Goal: Obtain resource: Download file/media

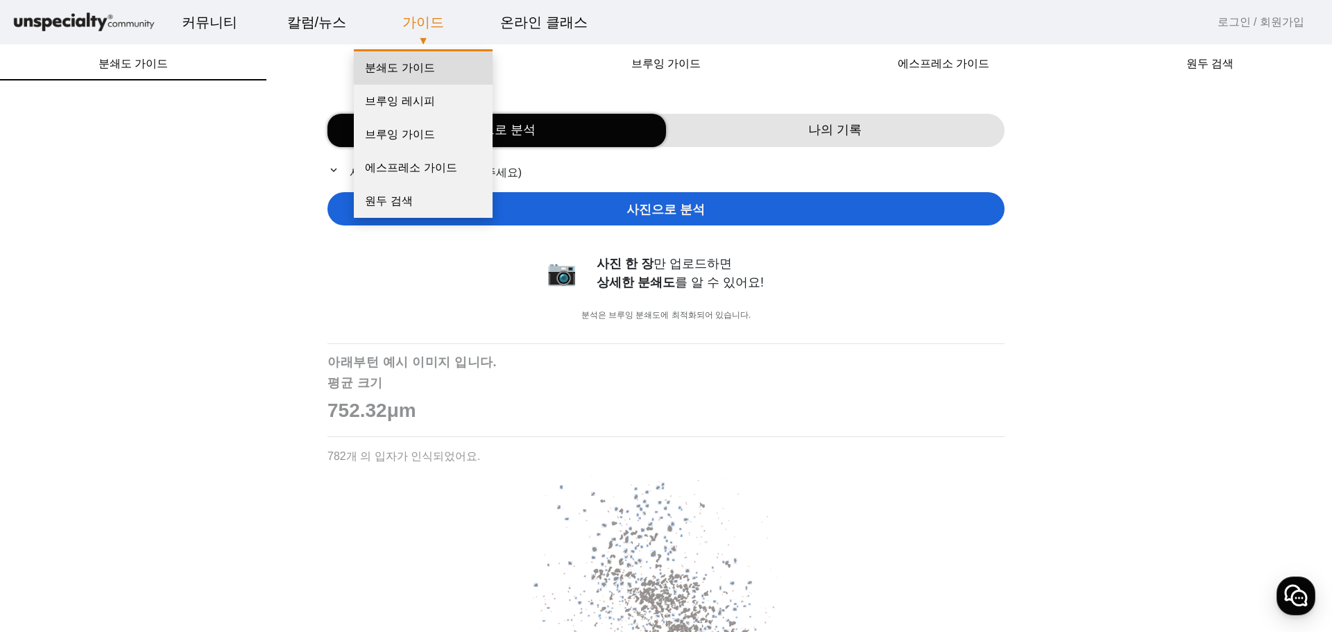
click at [406, 64] on link "분쇄도 가이드" at bounding box center [423, 67] width 139 height 33
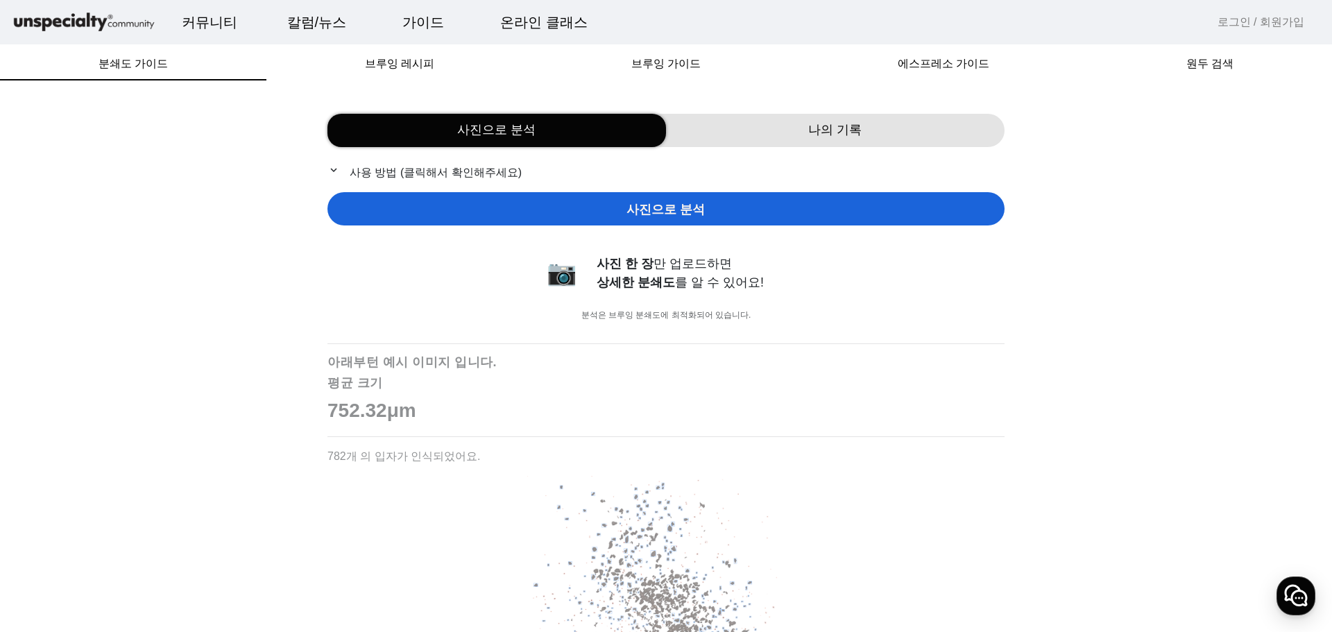
click at [374, 169] on p "expand_more 사용 방법 (클릭해서 확인해주세요)" at bounding box center [665, 172] width 677 height 17
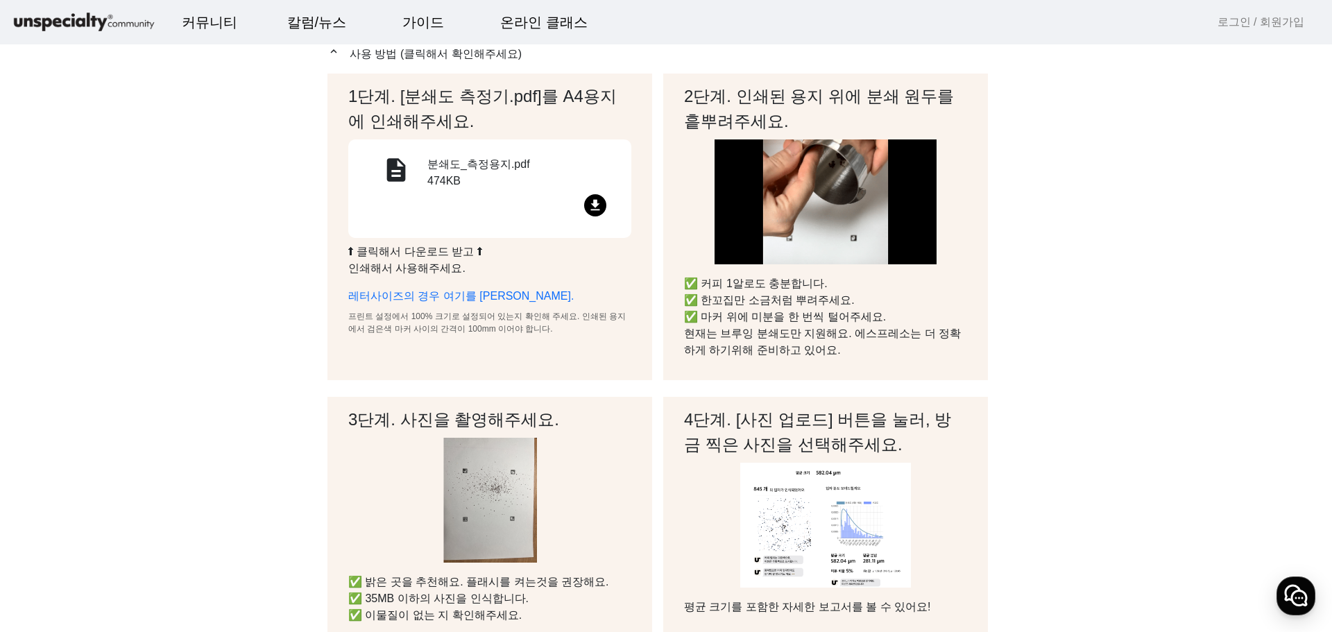
scroll to position [139, 0]
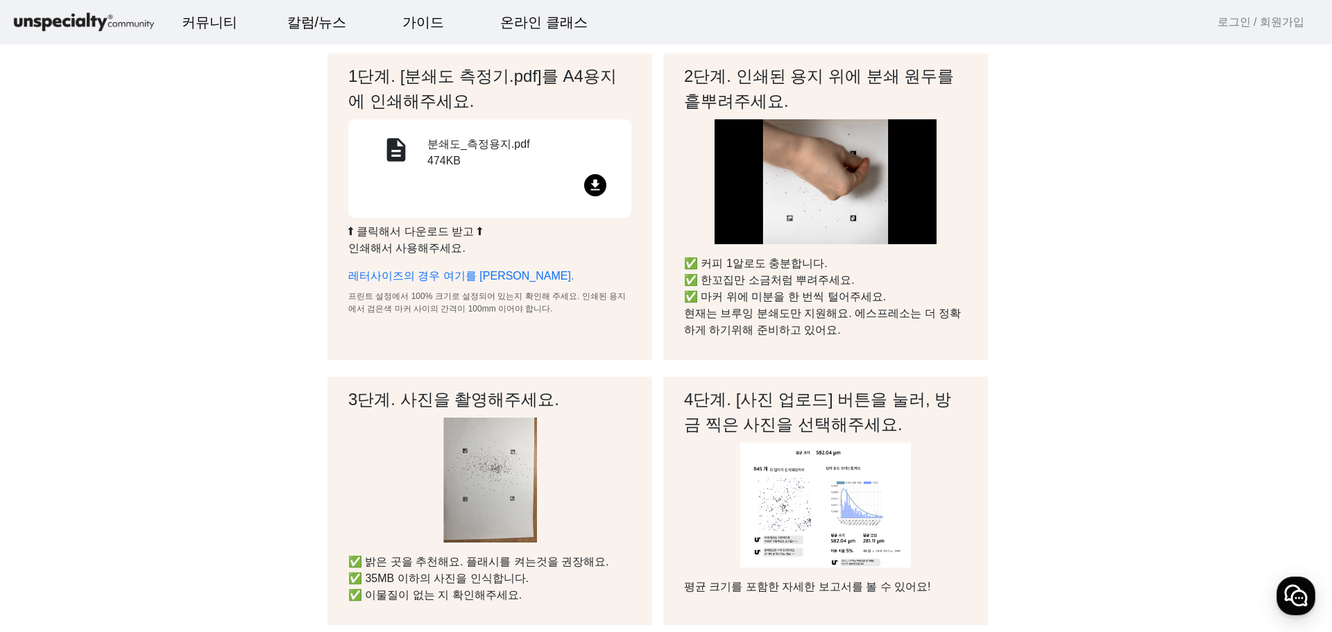
click at [586, 184] on mat-icon "file_download" at bounding box center [595, 185] width 22 height 22
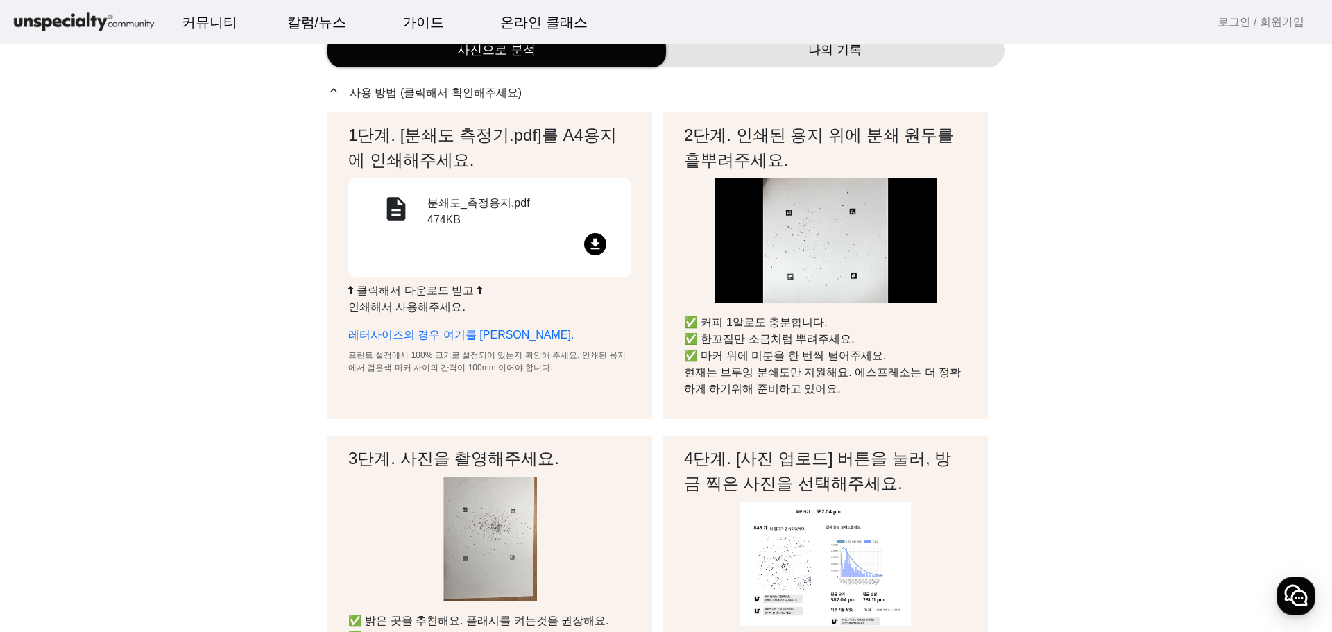
scroll to position [0, 0]
